Goal: Task Accomplishment & Management: Manage account settings

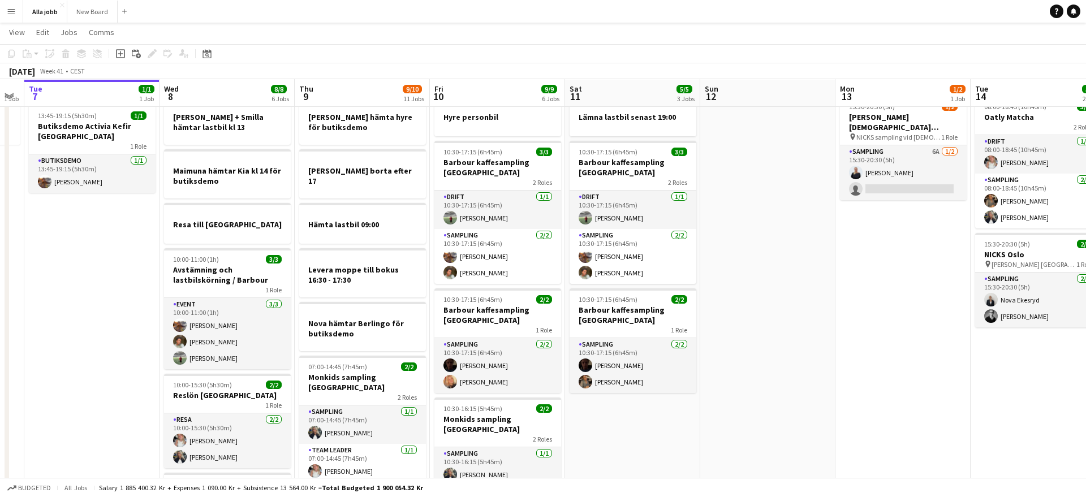
scroll to position [36, 0]
click at [620, 388] on app-card-role "Sampling [DATE] 10:30-17:15 (6h45m) [PERSON_NAME] [PERSON_NAME]" at bounding box center [632, 365] width 127 height 55
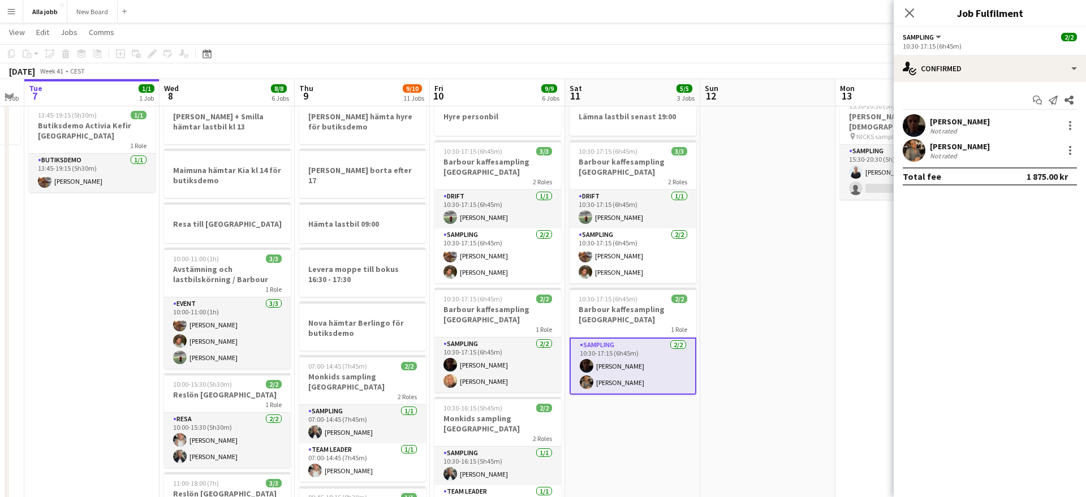
click at [916, 124] on app-user-avatar at bounding box center [914, 125] width 23 height 23
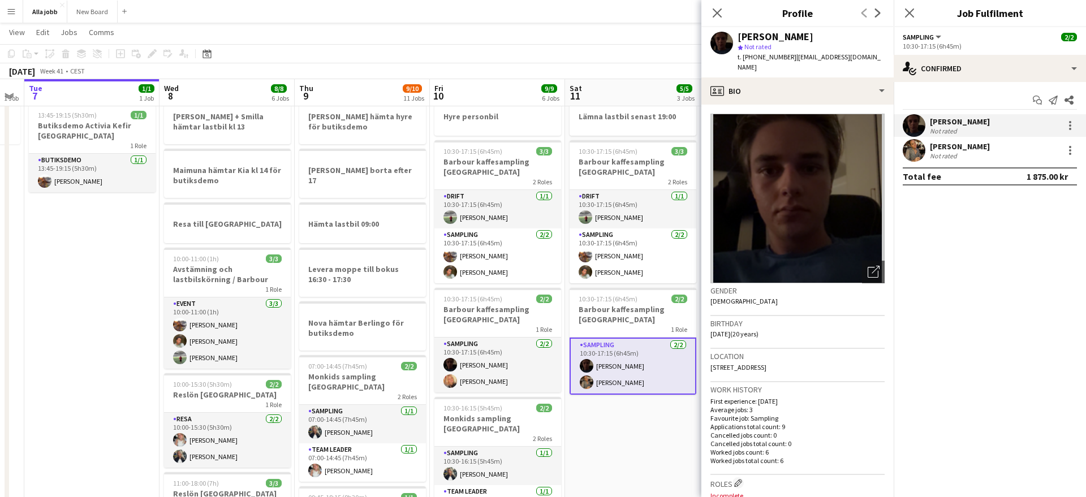
click at [917, 148] on app-user-avatar at bounding box center [914, 150] width 23 height 23
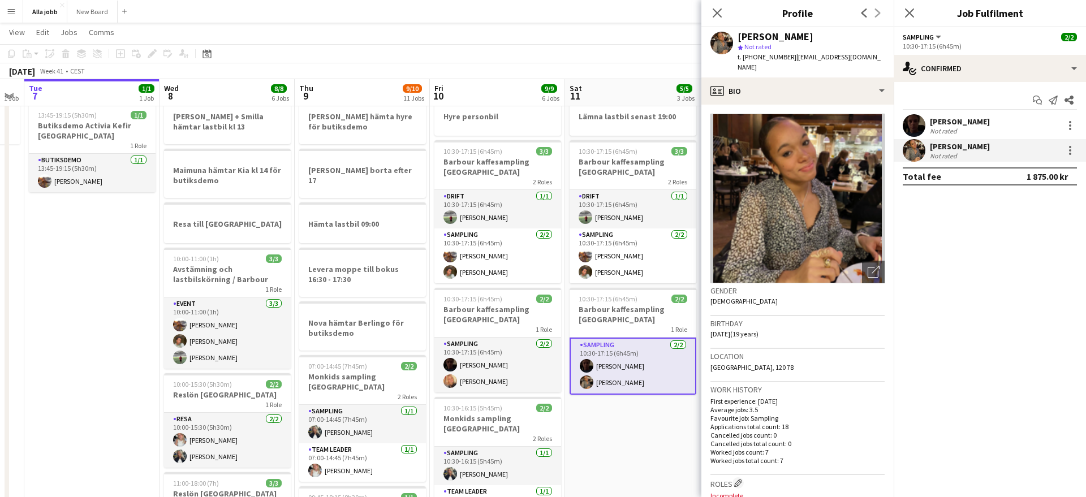
click at [912, 130] on app-user-avatar at bounding box center [914, 125] width 23 height 23
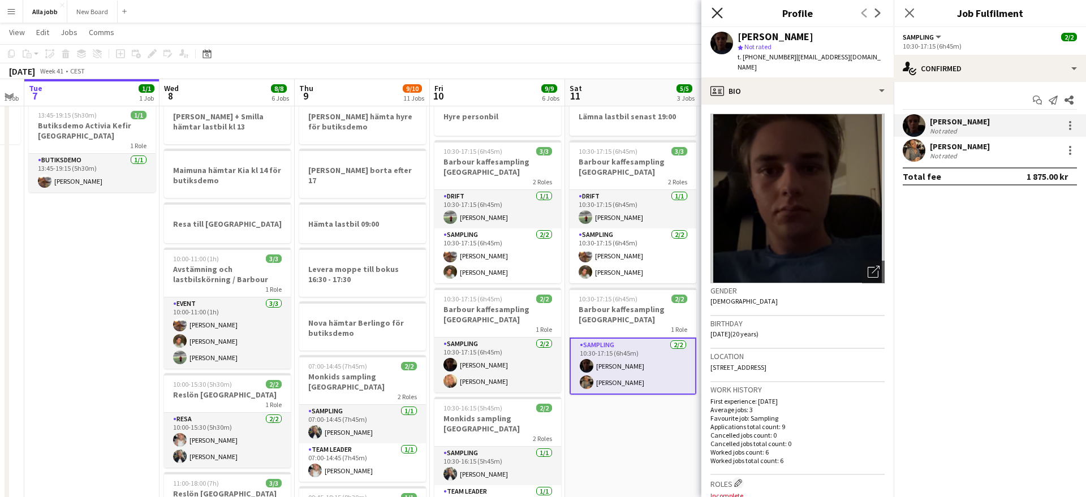
click at [716, 7] on icon "Close pop-in" at bounding box center [716, 12] width 11 height 11
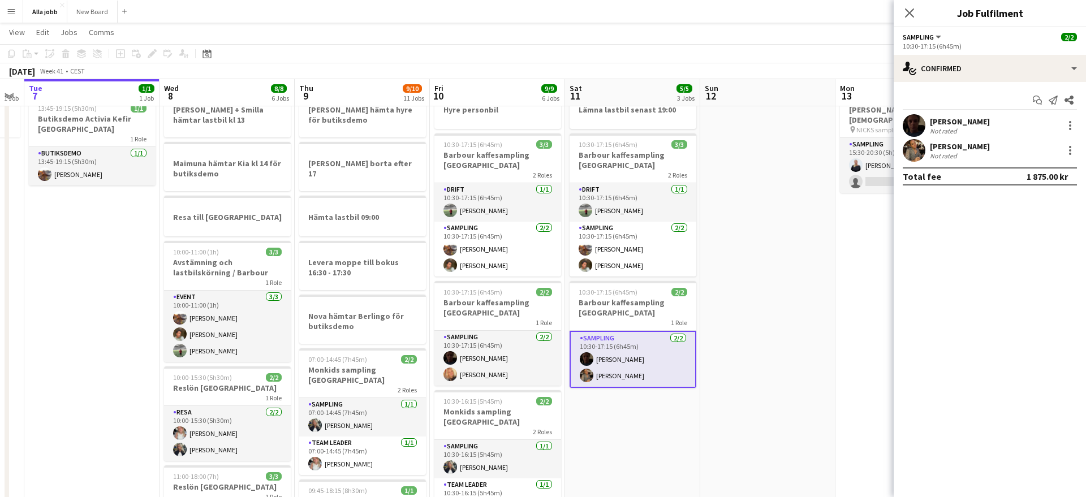
scroll to position [0, 0]
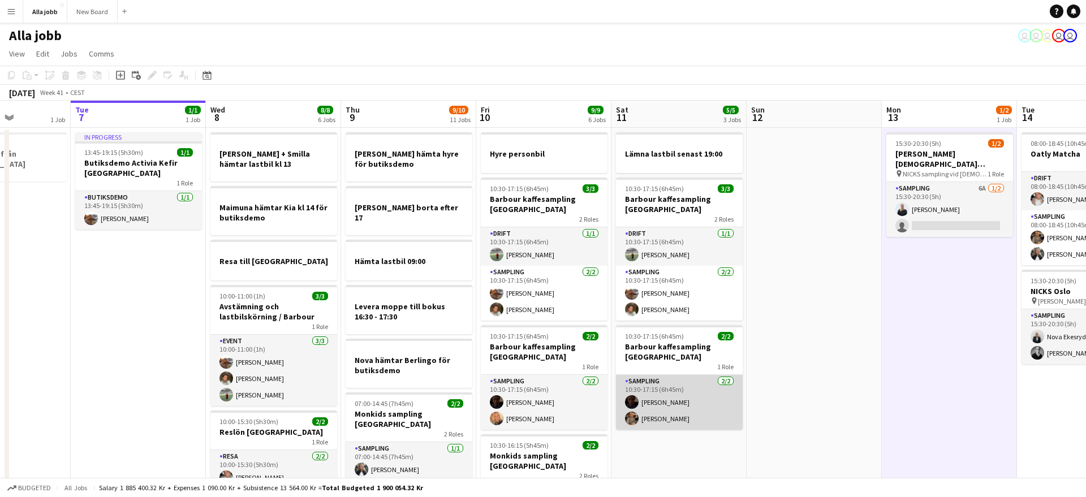
click at [680, 402] on app-card-role "Sampling [DATE] 10:30-17:15 (6h45m) [PERSON_NAME] [PERSON_NAME]" at bounding box center [679, 402] width 127 height 55
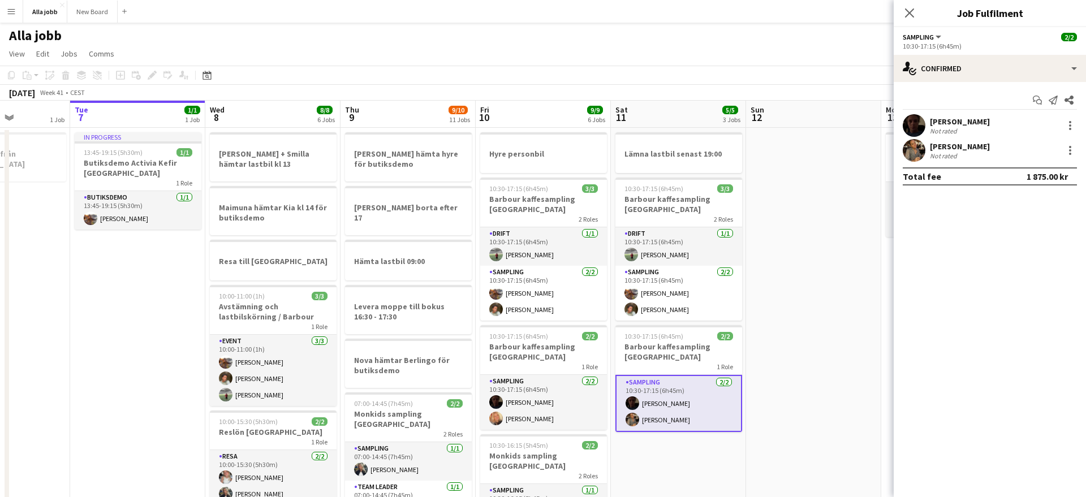
click at [916, 152] on app-user-avatar at bounding box center [914, 150] width 23 height 23
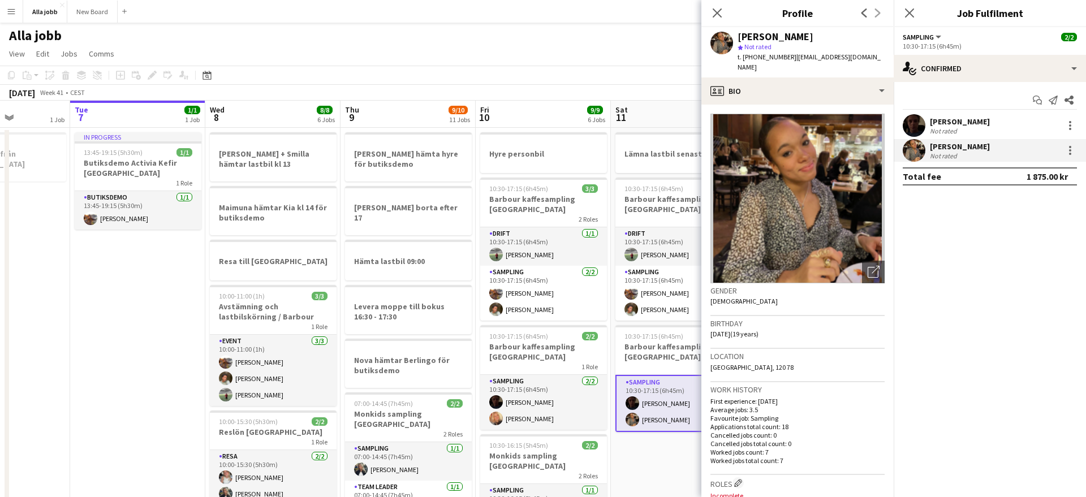
click at [916, 124] on app-user-avatar at bounding box center [914, 125] width 23 height 23
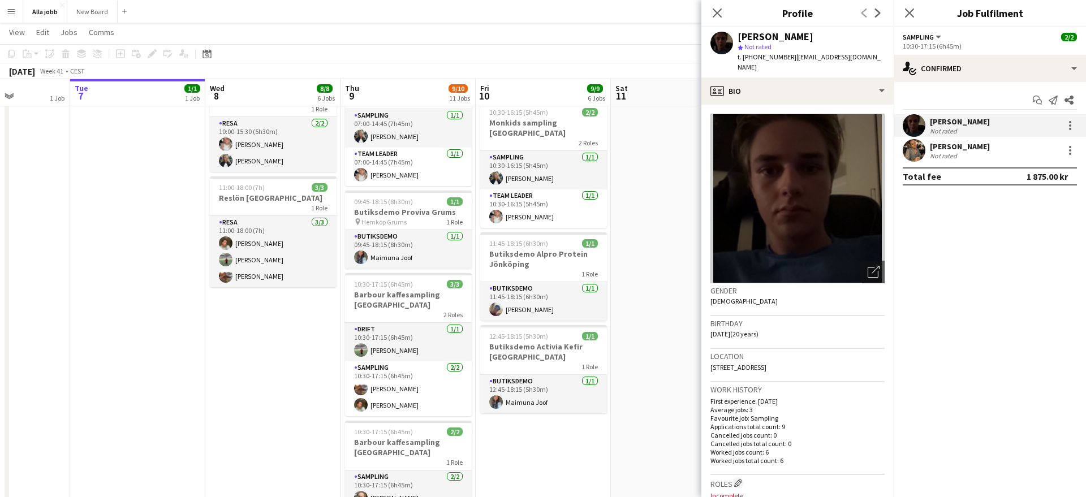
scroll to position [0, 0]
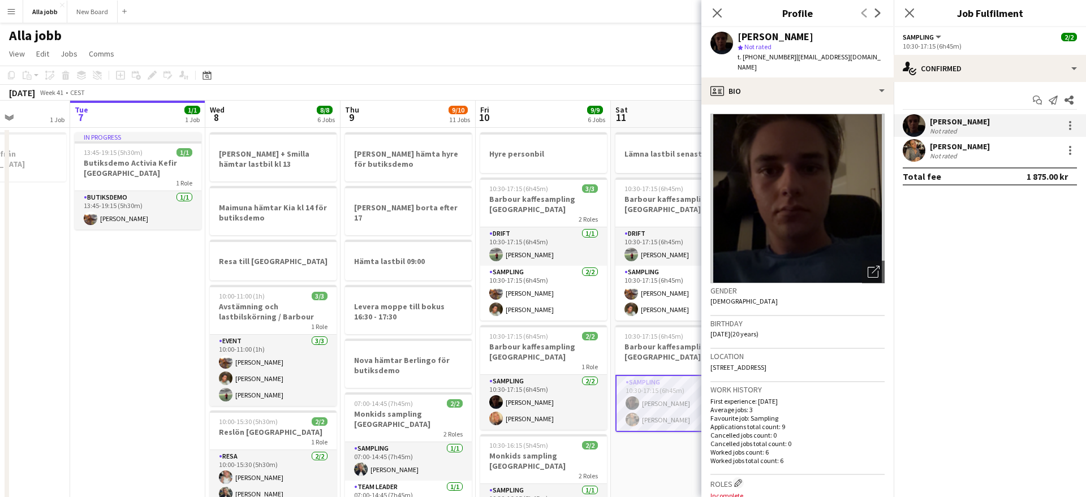
click at [909, 154] on app-user-avatar at bounding box center [914, 150] width 23 height 23
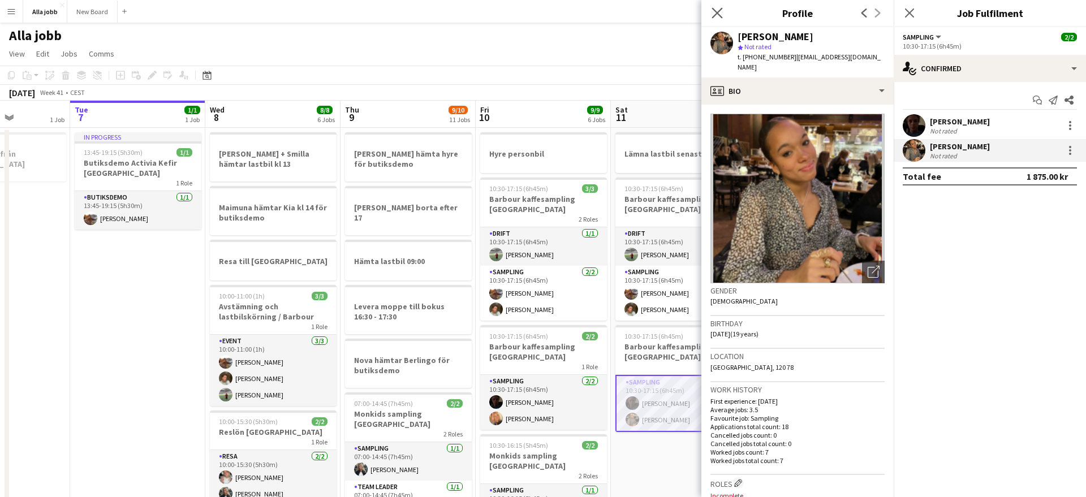
click at [723, 11] on app-icon "Close pop-in" at bounding box center [717, 13] width 16 height 16
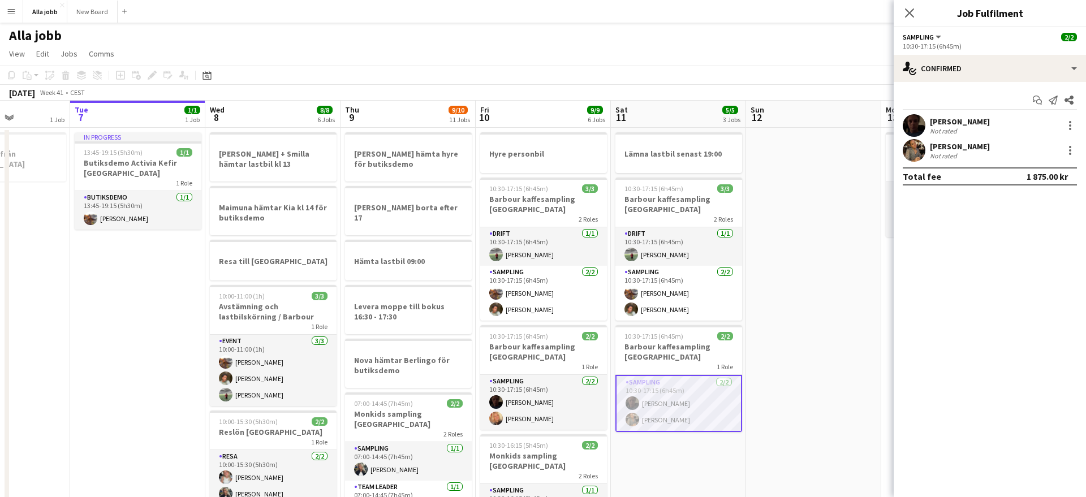
click at [917, 15] on div "Close pop-in" at bounding box center [910, 13] width 32 height 26
click at [911, 14] on icon at bounding box center [909, 12] width 11 height 11
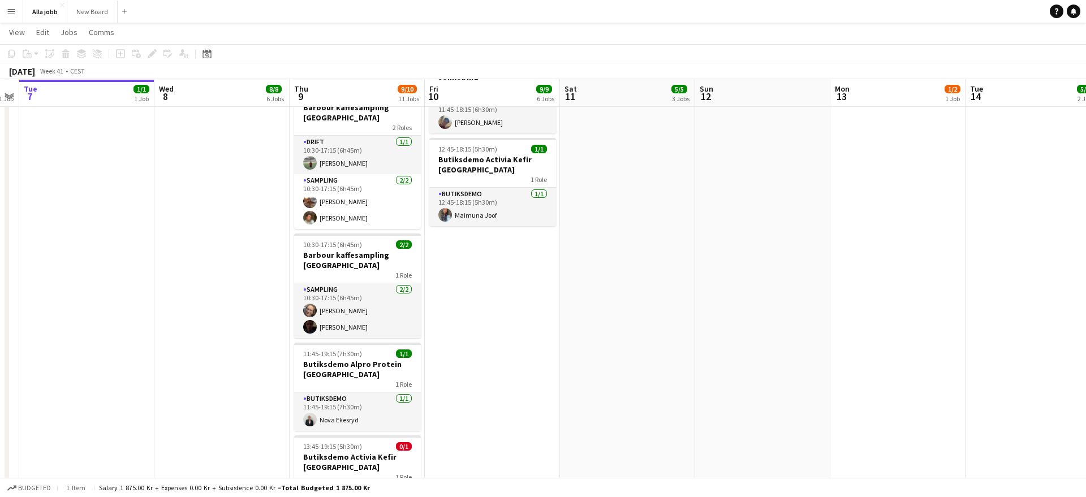
scroll to position [597, 0]
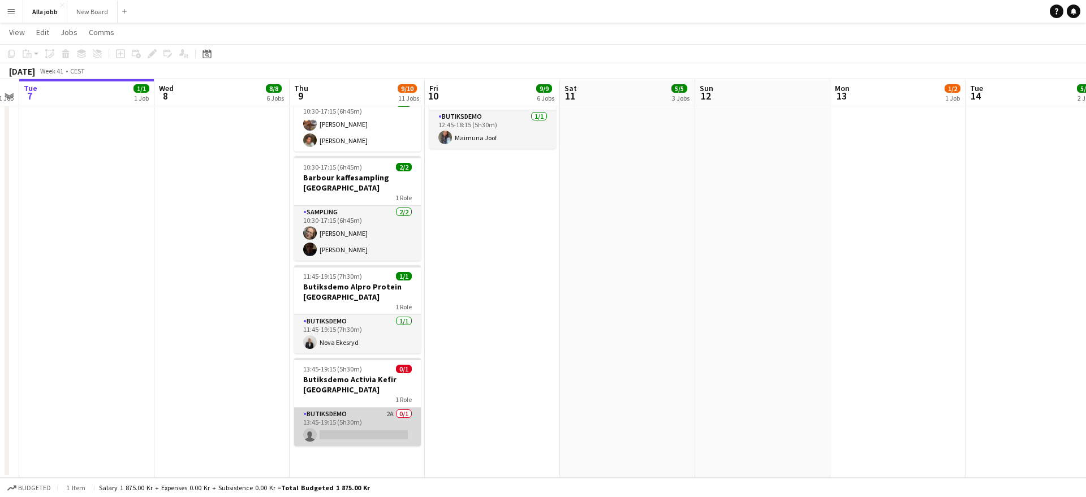
click at [372, 408] on app-card-role "Butiksdemo 2A 0/1 13:45-19:15 (5h30m) single-neutral-actions" at bounding box center [357, 427] width 127 height 38
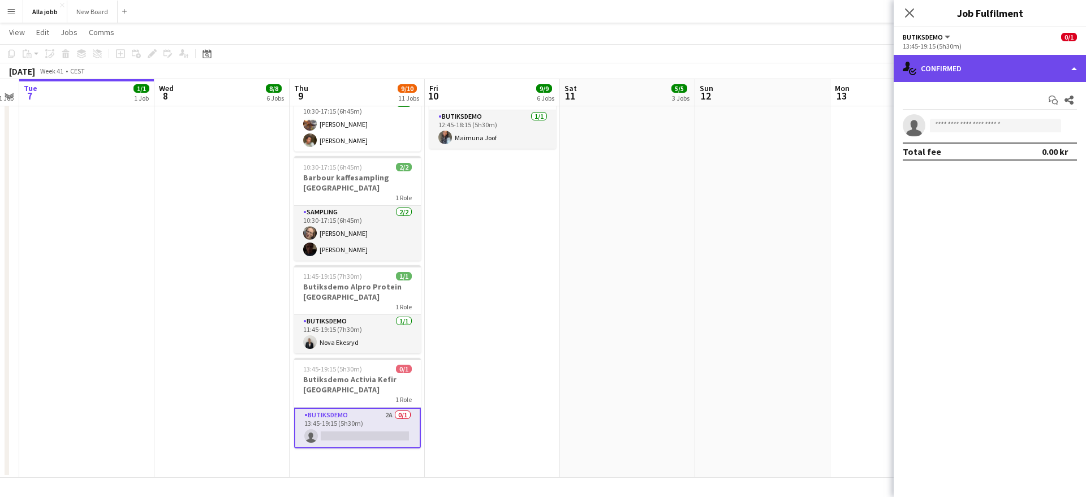
click at [935, 75] on div "single-neutral-actions-check-2 Confirmed" at bounding box center [990, 68] width 192 height 27
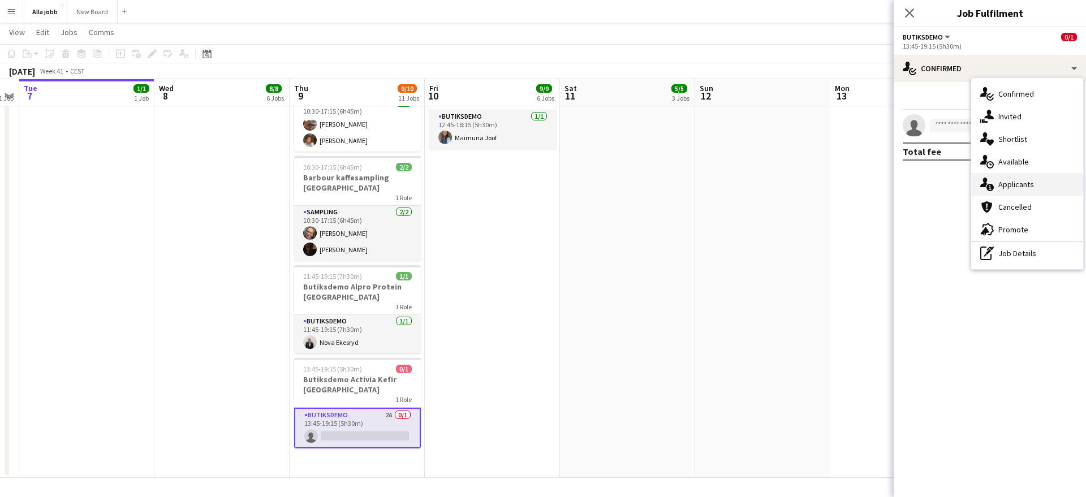
click at [1021, 178] on div "single-neutral-actions-information Applicants" at bounding box center [1027, 184] width 112 height 23
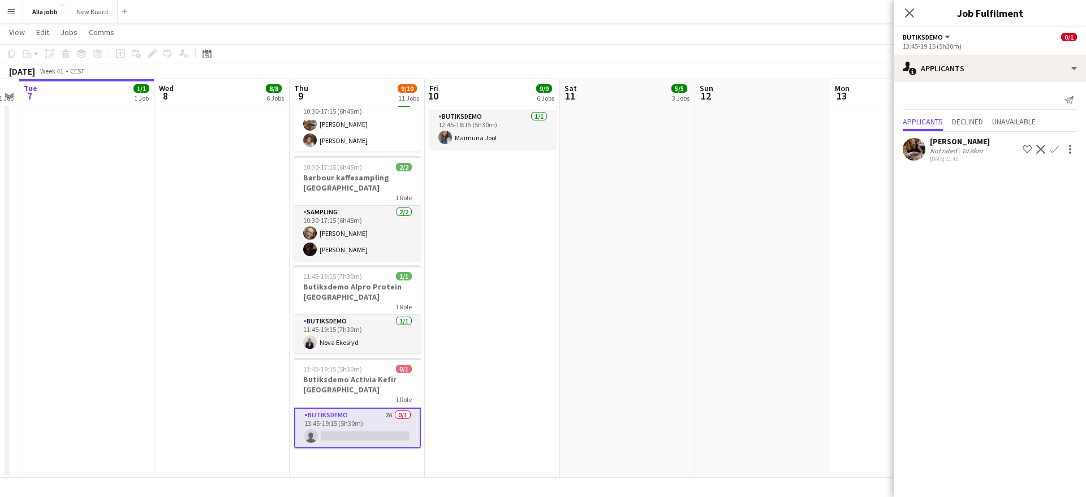
click at [713, 286] on app-date-cell at bounding box center [762, 4] width 135 height 948
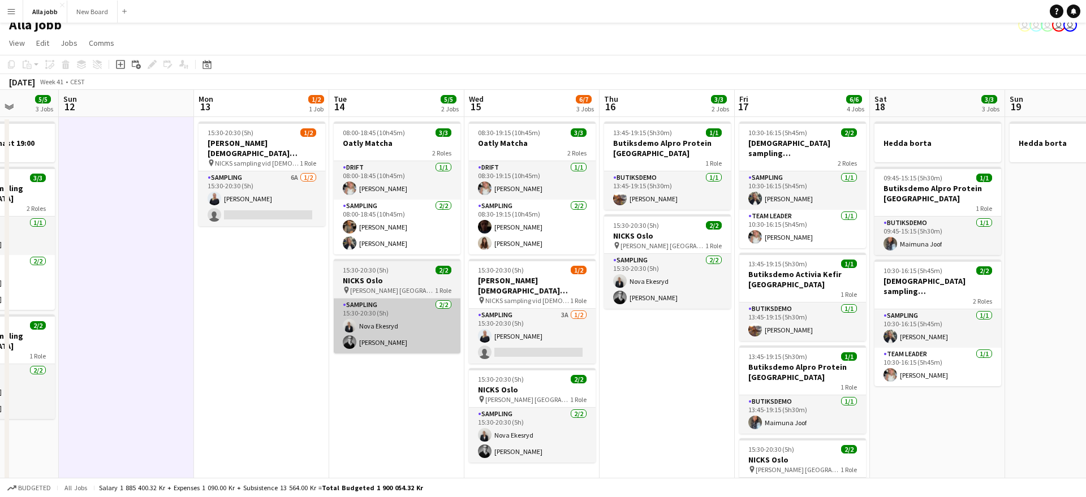
scroll to position [0, 0]
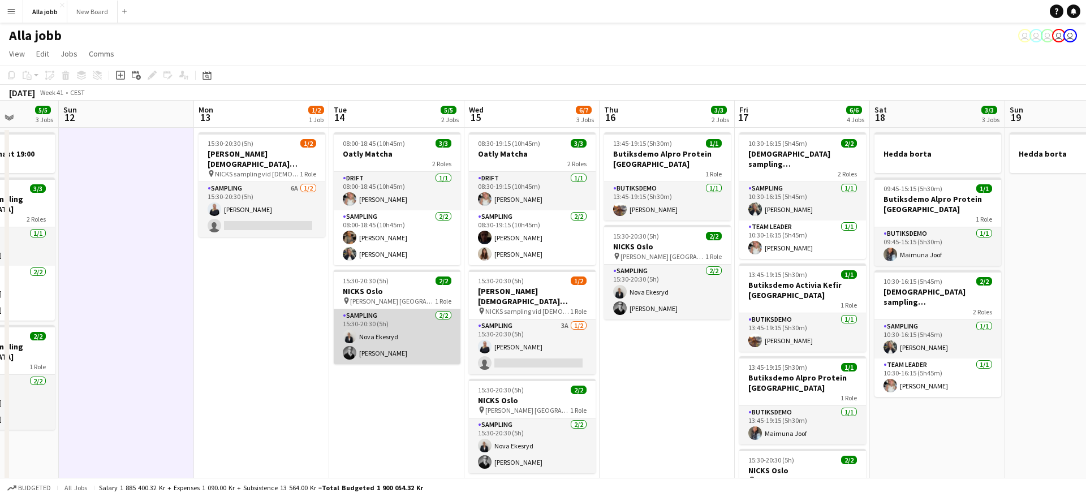
click at [397, 351] on app-card-role "Sampling [DATE] 15:30-20:30 (5h) Nova [PERSON_NAME]" at bounding box center [397, 336] width 127 height 55
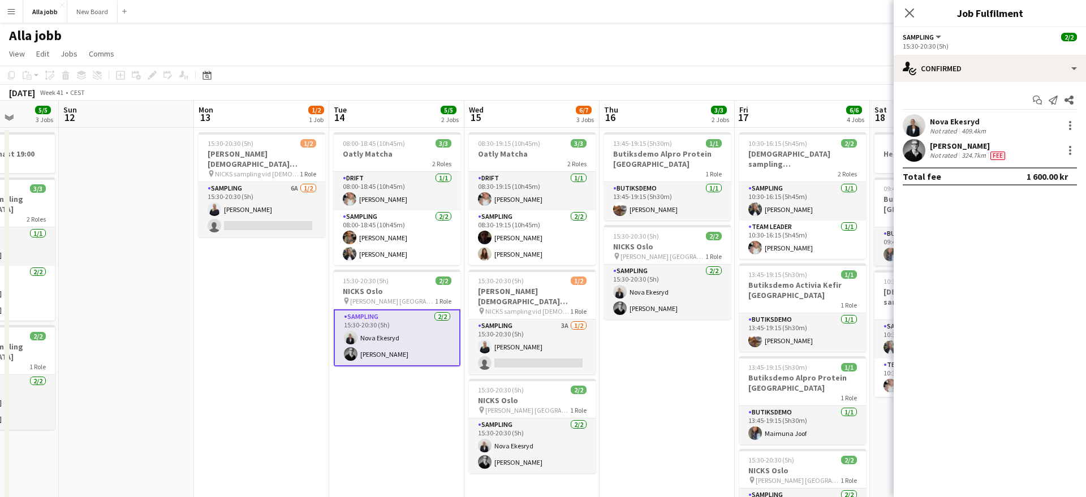
click at [911, 153] on app-user-avatar at bounding box center [914, 150] width 23 height 23
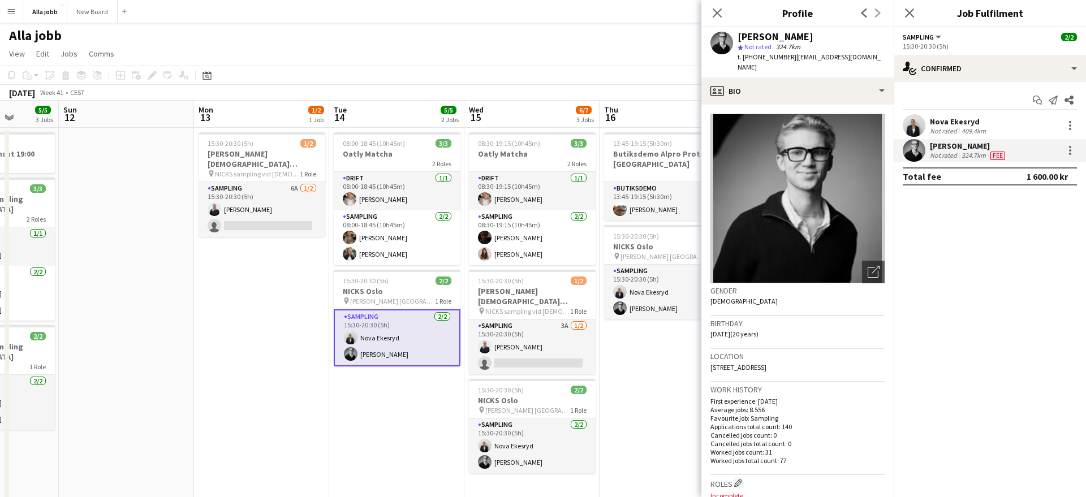
click at [915, 126] on app-user-avatar at bounding box center [914, 125] width 23 height 23
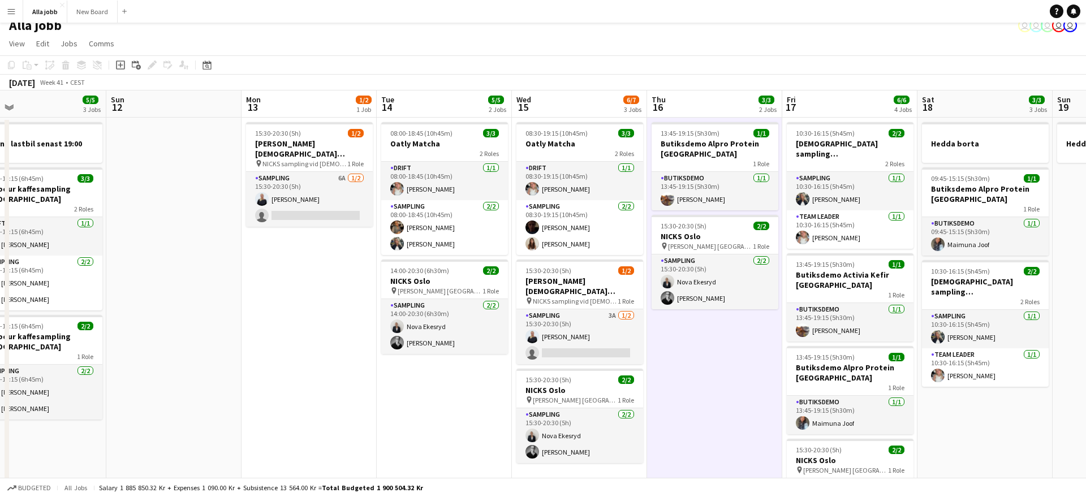
scroll to position [12, 0]
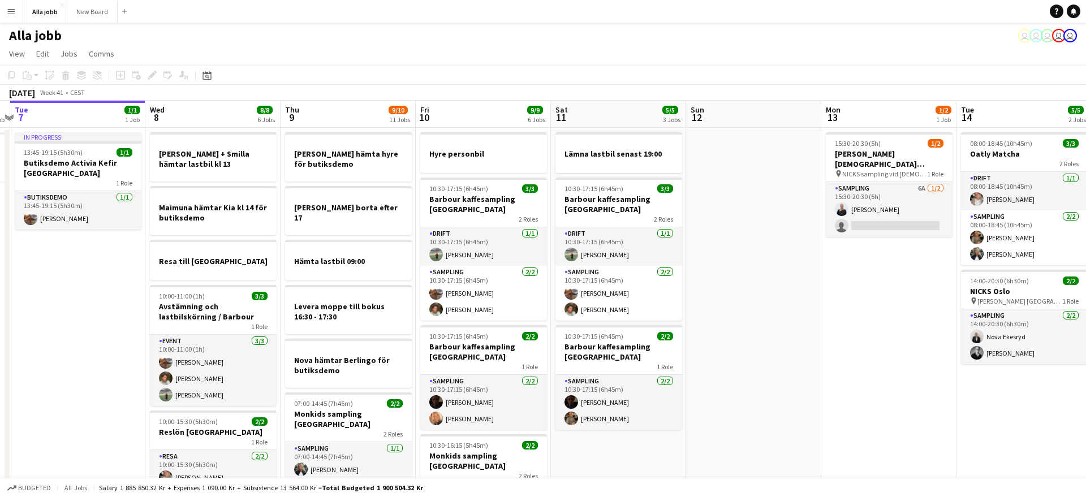
scroll to position [0, 398]
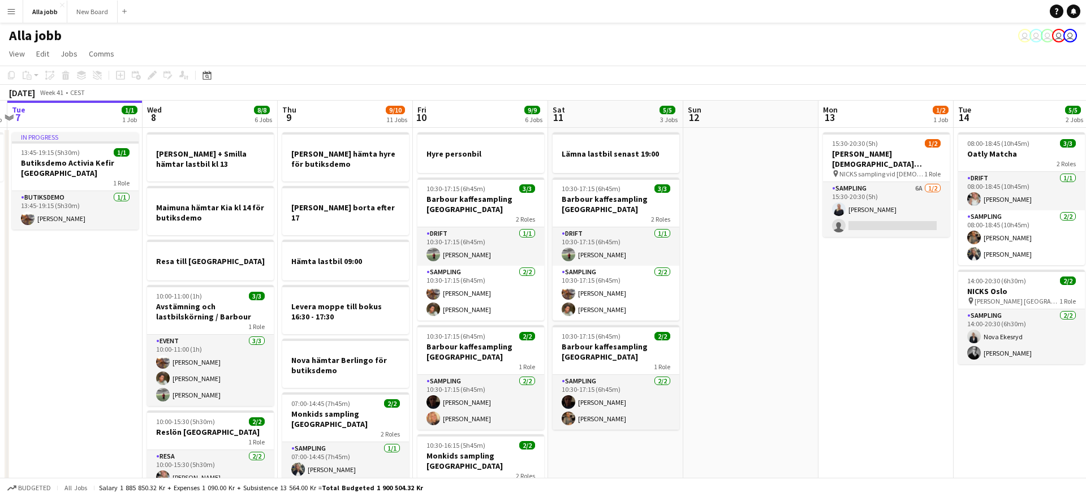
click at [322, 126] on app-board-header-date "Thu 9 [DATE] Jobs" at bounding box center [345, 114] width 135 height 27
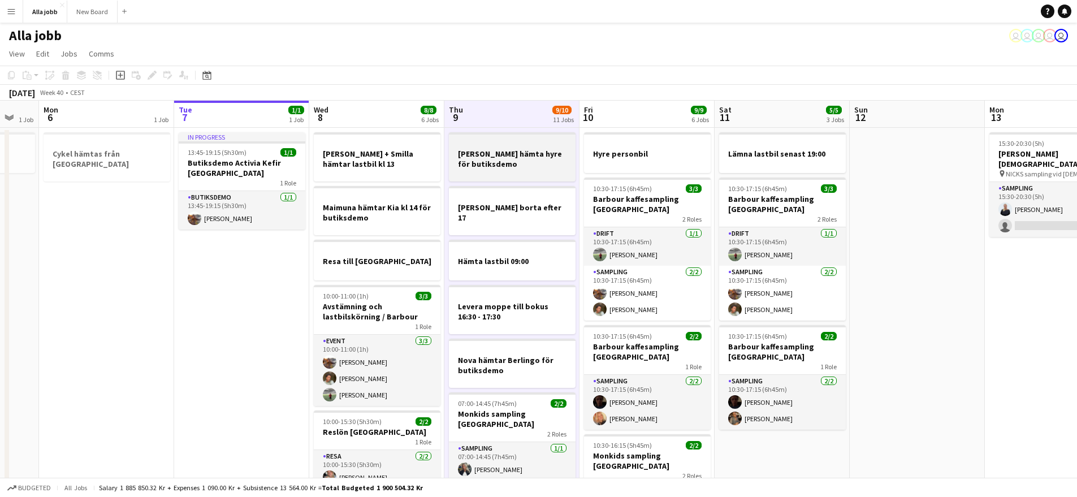
scroll to position [0, 366]
